Goal: Use online tool/utility: Utilize a website feature to perform a specific function

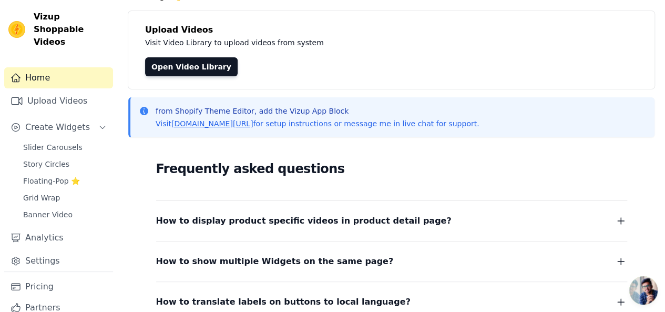
scroll to position [105, 0]
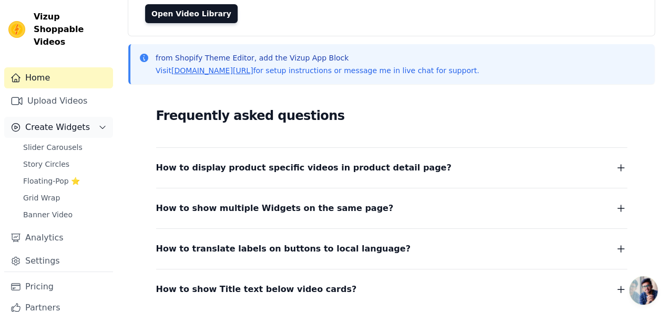
click at [55, 121] on span "Create Widgets" at bounding box center [57, 127] width 65 height 13
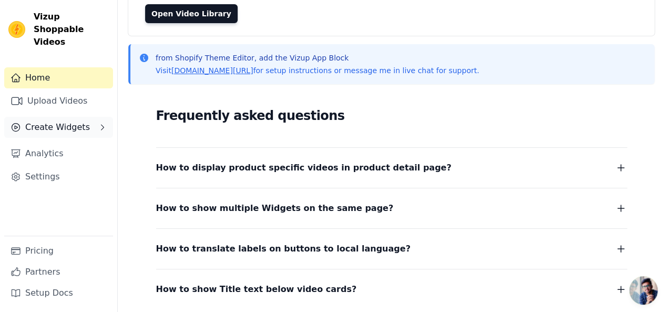
click at [56, 121] on span "Create Widgets" at bounding box center [57, 127] width 65 height 13
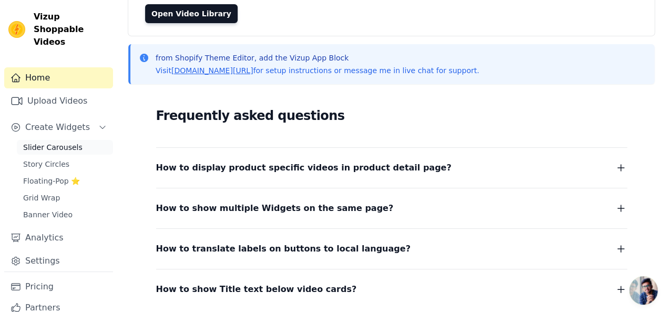
click at [51, 142] on span "Slider Carousels" at bounding box center [52, 147] width 59 height 11
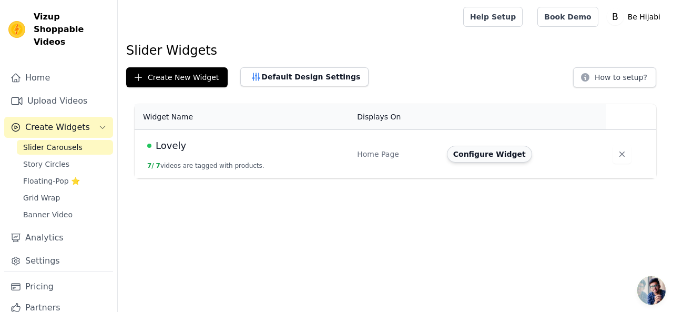
click at [484, 154] on button "Configure Widget" at bounding box center [489, 154] width 85 height 17
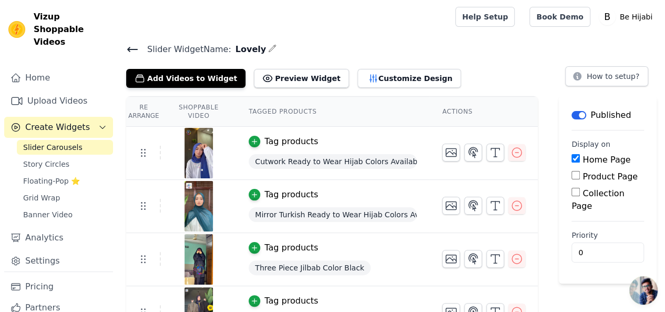
click at [580, 175] on input "Product Page" at bounding box center [575, 175] width 8 height 8
checkbox input "true"
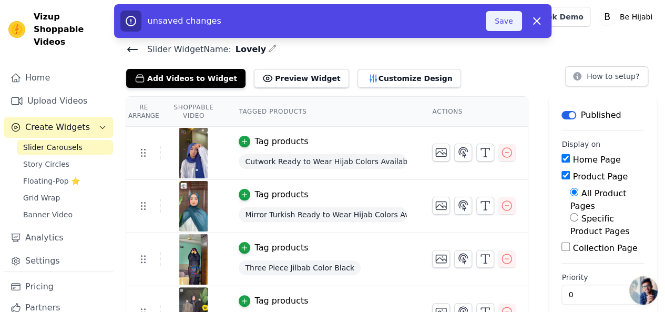
click at [506, 26] on button "Save" at bounding box center [503, 21] width 36 height 20
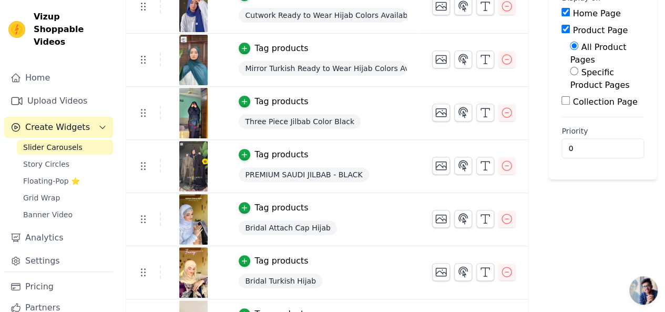
scroll to position [131, 0]
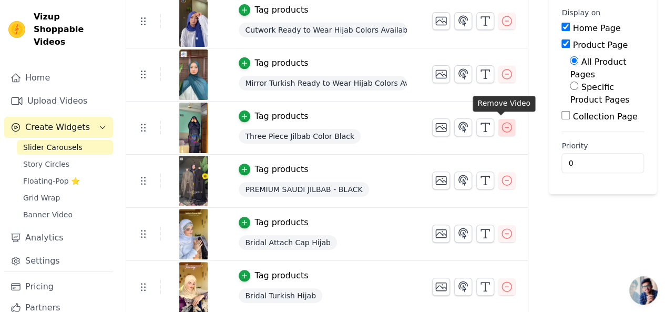
click at [504, 127] on icon "button" at bounding box center [506, 127] width 13 height 13
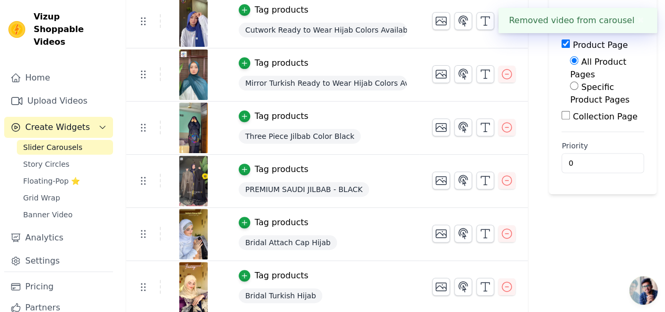
scroll to position [0, 0]
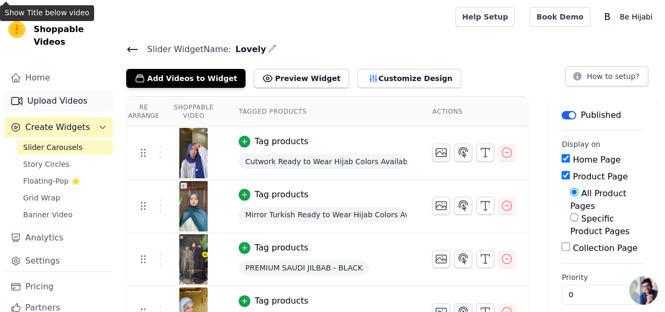
click at [63, 90] on link "Upload Videos" at bounding box center [58, 100] width 109 height 21
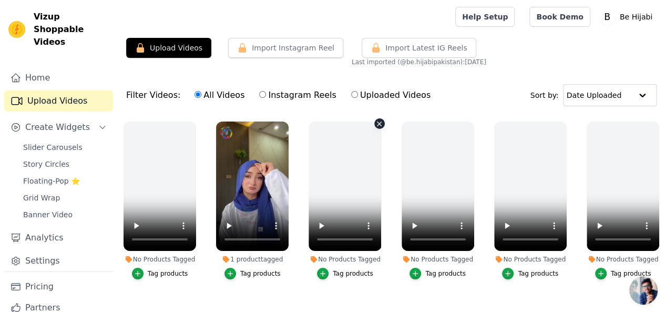
scroll to position [210, 0]
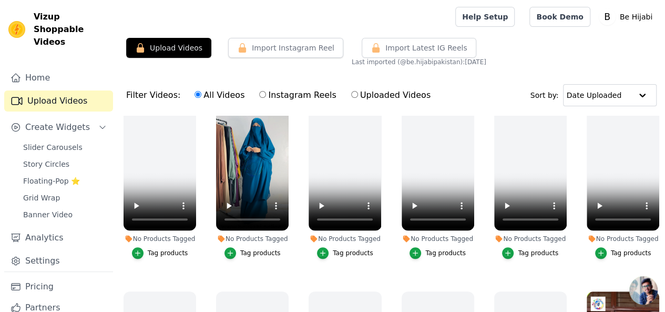
click at [266, 96] on label "Instagram Reels" at bounding box center [297, 95] width 78 height 14
click at [266, 96] on input "Instagram Reels" at bounding box center [262, 94] width 7 height 7
radio input "true"
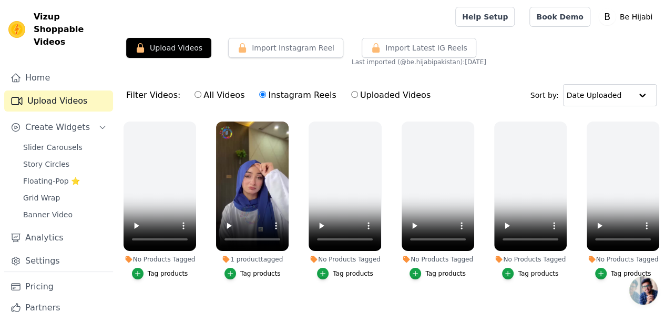
click at [353, 95] on label "Uploaded Videos" at bounding box center [390, 95] width 80 height 14
click at [353, 95] on input "Uploaded Videos" at bounding box center [354, 94] width 7 height 7
radio input "true"
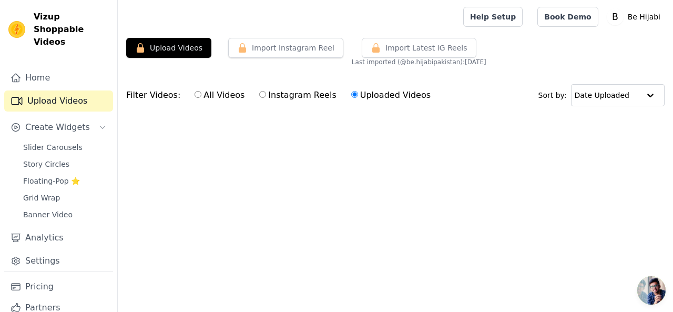
click at [258, 98] on label "Instagram Reels" at bounding box center [297, 95] width 78 height 14
click at [259, 98] on input "Instagram Reels" at bounding box center [262, 94] width 7 height 7
radio input "true"
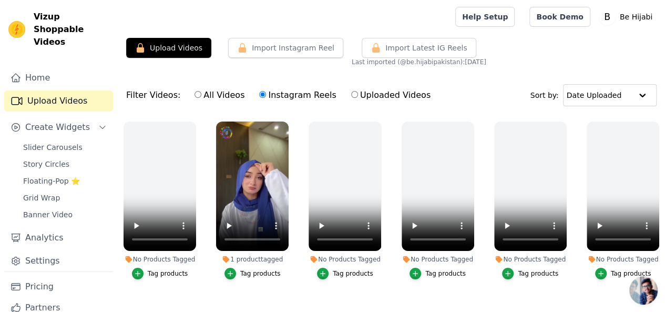
click at [208, 101] on div "All Videos Instagram Reels Uploaded Videos" at bounding box center [312, 95] width 247 height 24
click at [209, 98] on label "All Videos" at bounding box center [219, 95] width 51 height 14
click at [201, 98] on input "All Videos" at bounding box center [197, 94] width 7 height 7
radio input "true"
click at [175, 50] on button "Upload Videos" at bounding box center [168, 48] width 85 height 20
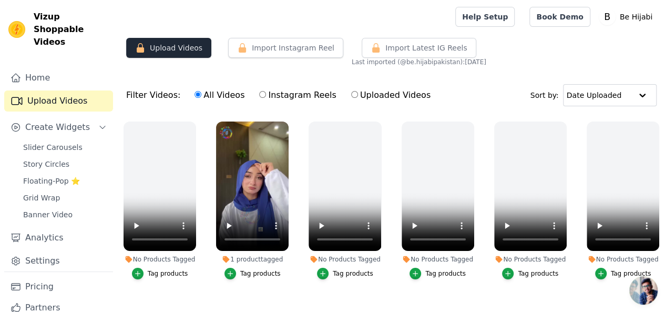
click at [179, 53] on button "Upload Videos" at bounding box center [168, 48] width 85 height 20
click at [145, 52] on button "Upload Videos" at bounding box center [168, 48] width 85 height 20
click at [264, 98] on label "Instagram Reels" at bounding box center [297, 95] width 78 height 14
click at [264, 98] on input "Instagram Reels" at bounding box center [262, 94] width 7 height 7
radio input "true"
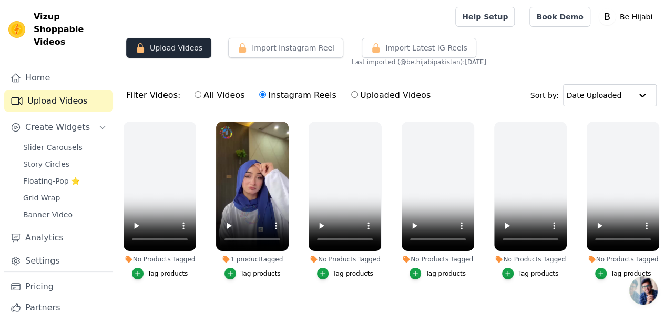
click at [144, 49] on icon "button" at bounding box center [140, 48] width 11 height 11
click at [618, 94] on input "text" at bounding box center [598, 95] width 65 height 21
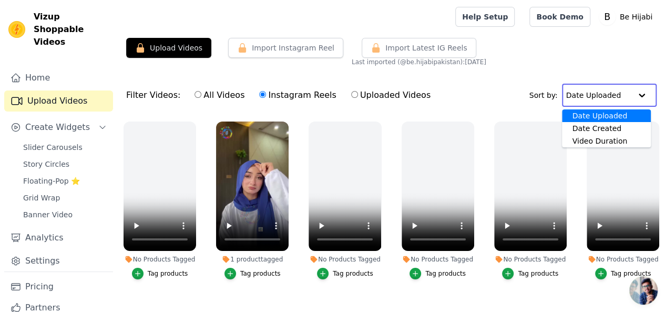
click at [618, 94] on input "text" at bounding box center [598, 95] width 65 height 21
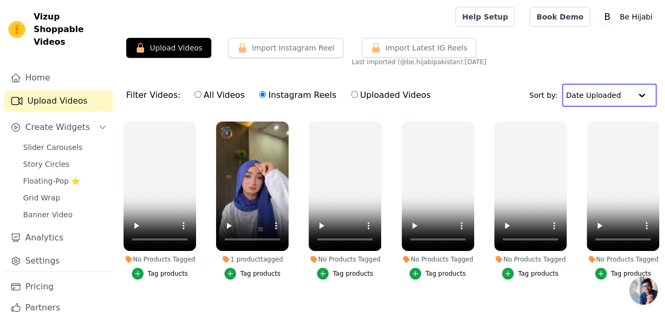
click at [198, 97] on label "All Videos" at bounding box center [219, 95] width 51 height 14
click at [198, 97] on input "All Videos" at bounding box center [197, 94] width 7 height 7
radio input "true"
click at [259, 95] on input "Instagram Reels" at bounding box center [262, 94] width 7 height 7
radio input "true"
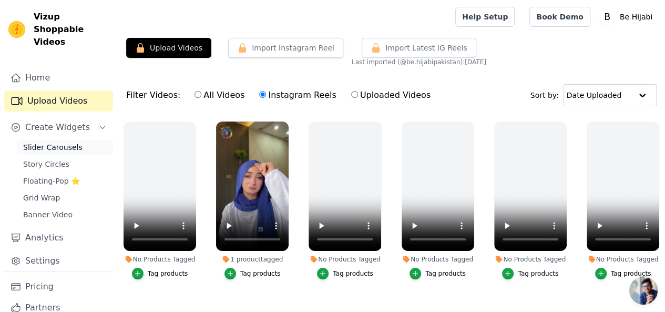
click at [51, 142] on span "Slider Carousels" at bounding box center [52, 147] width 59 height 11
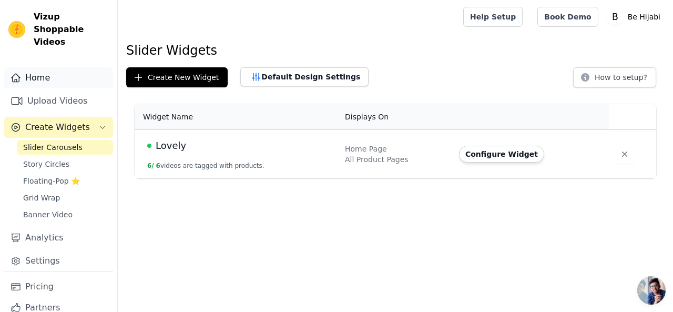
click at [41, 70] on link "Home" at bounding box center [58, 77] width 109 height 21
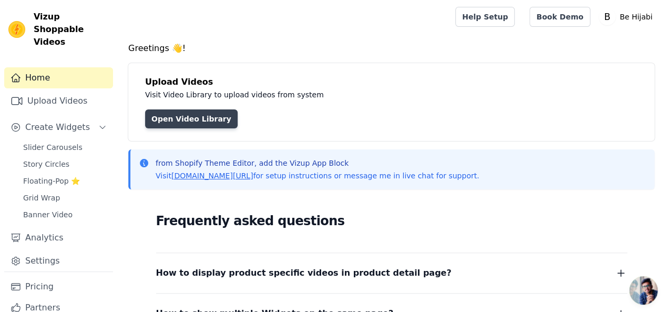
click at [199, 125] on link "Open Video Library" at bounding box center [191, 118] width 92 height 19
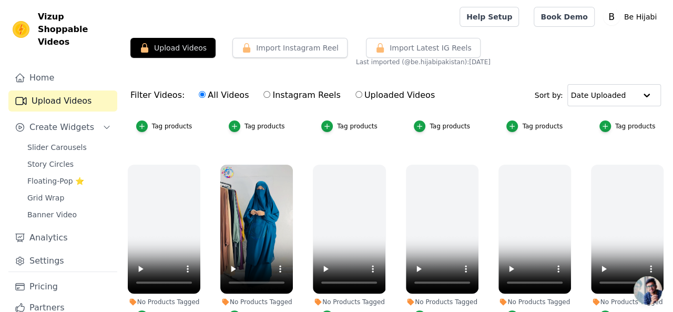
scroll to position [163, 0]
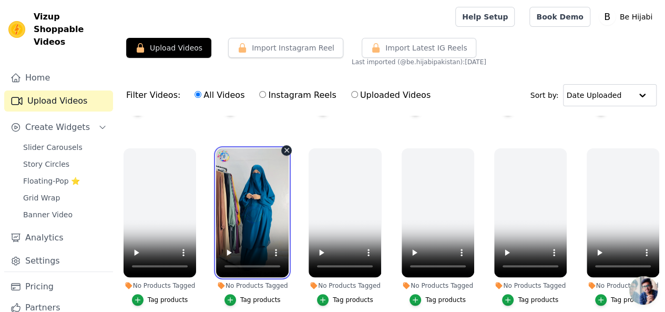
click at [261, 175] on video at bounding box center [252, 212] width 73 height 129
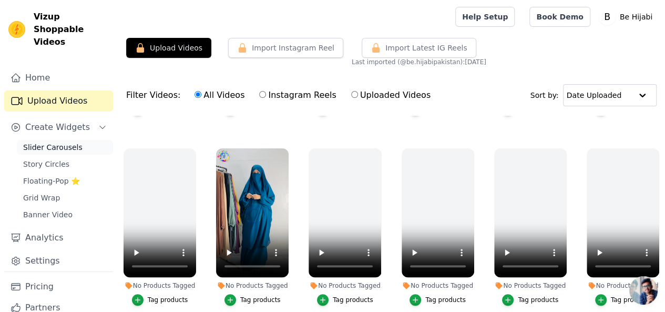
click at [58, 142] on span "Slider Carousels" at bounding box center [52, 147] width 59 height 11
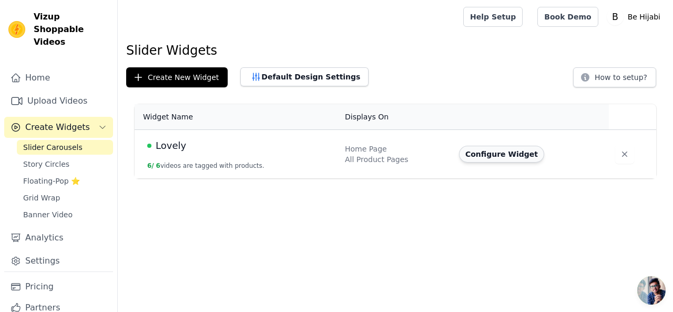
click at [484, 157] on button "Configure Widget" at bounding box center [501, 154] width 85 height 17
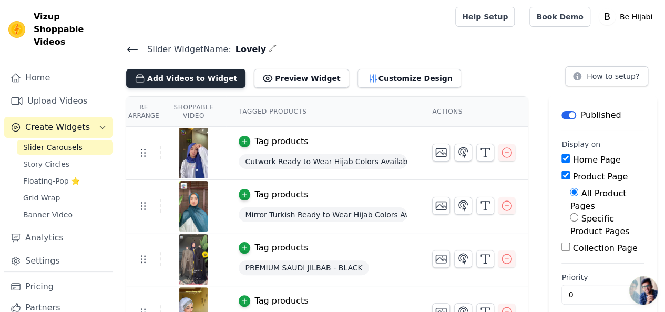
click at [187, 82] on button "Add Videos to Widget" at bounding box center [185, 78] width 119 height 19
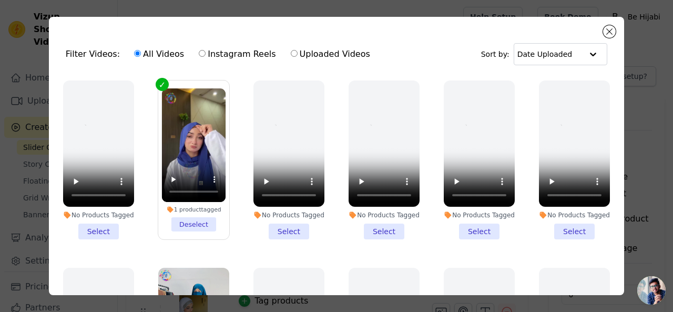
scroll to position [158, 0]
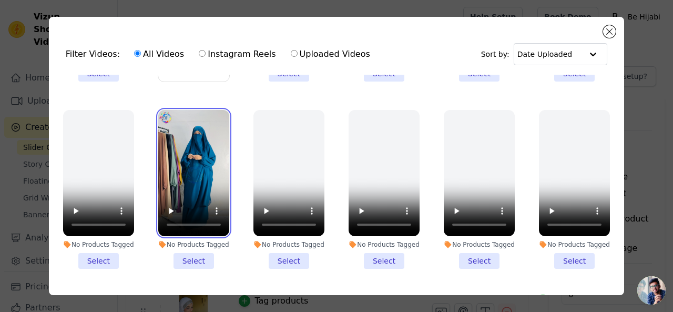
click at [185, 139] on video at bounding box center [193, 173] width 71 height 126
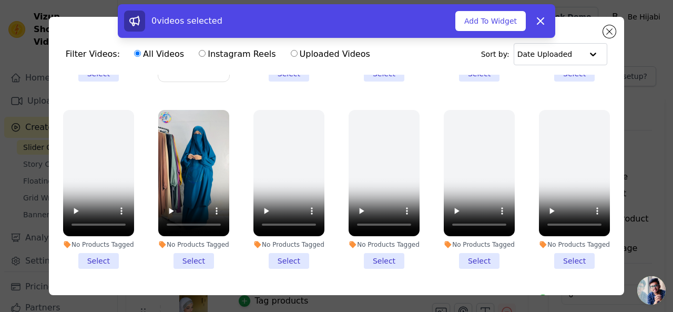
click at [194, 254] on li "No Products Tagged Select" at bounding box center [193, 189] width 71 height 159
click at [0, 0] on input "No Products Tagged Select" at bounding box center [0, 0] width 0 height 0
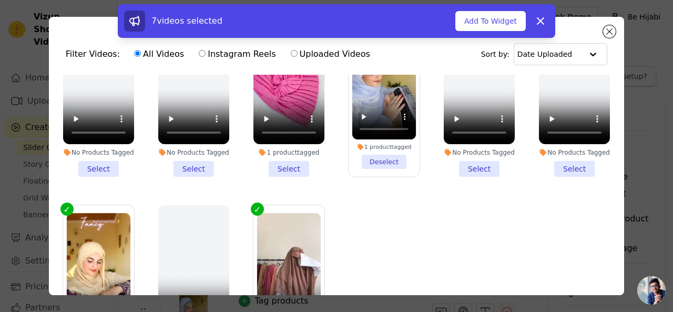
scroll to position [1009, 0]
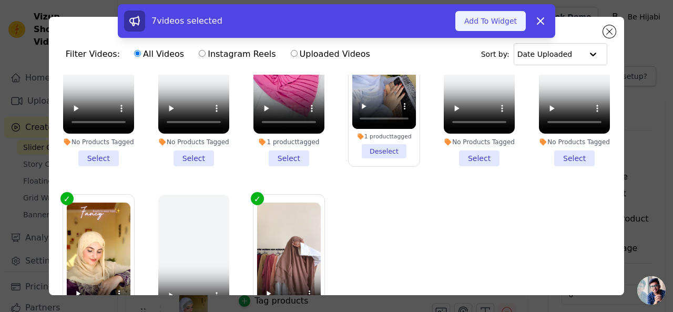
click at [513, 22] on button "Add To Widget" at bounding box center [490, 21] width 70 height 20
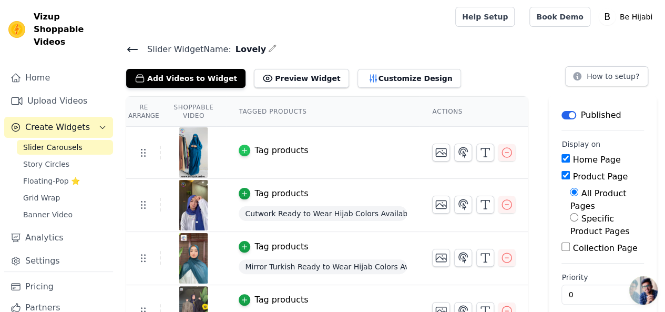
click at [244, 147] on div "button" at bounding box center [245, 150] width 12 height 12
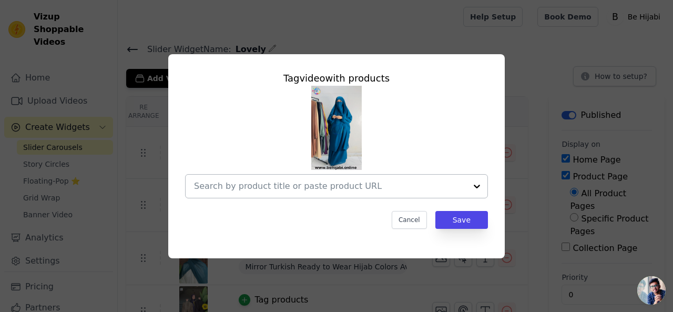
click at [287, 187] on input "text" at bounding box center [330, 186] width 272 height 13
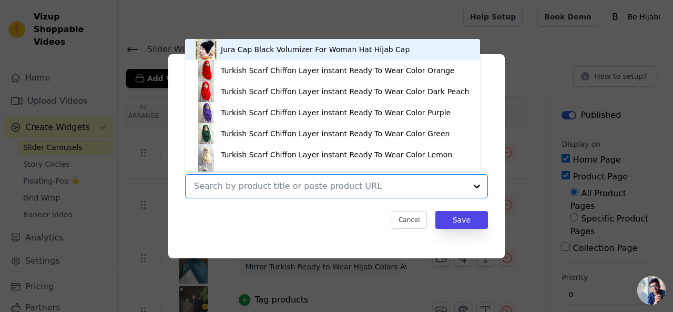
paste input "Three Piece Jilbab"
type input "Three Piece Jilbab"
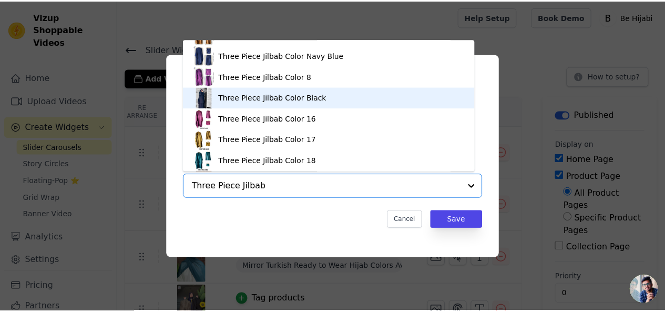
scroll to position [0, 0]
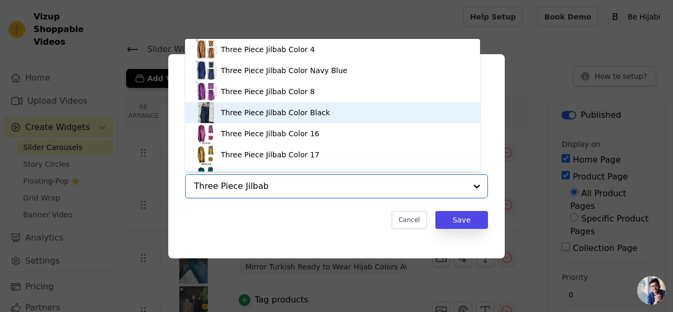
click at [282, 117] on div "Three Piece Jilbab Color Black" at bounding box center [275, 112] width 109 height 11
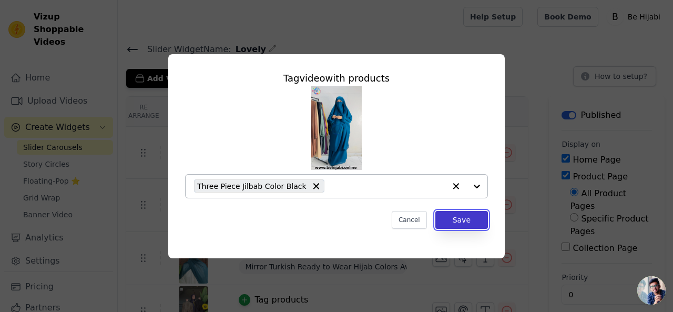
click at [466, 221] on button "Save" at bounding box center [461, 220] width 53 height 18
